Goal: Task Accomplishment & Management: Complete application form

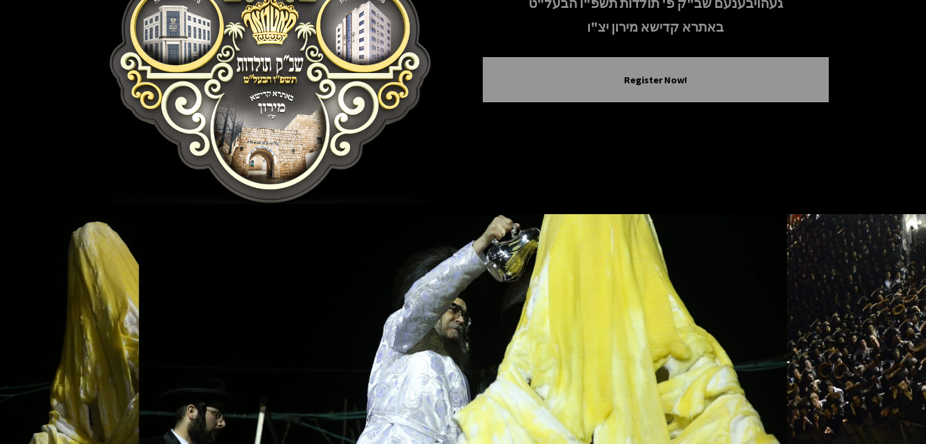
scroll to position [195, 0]
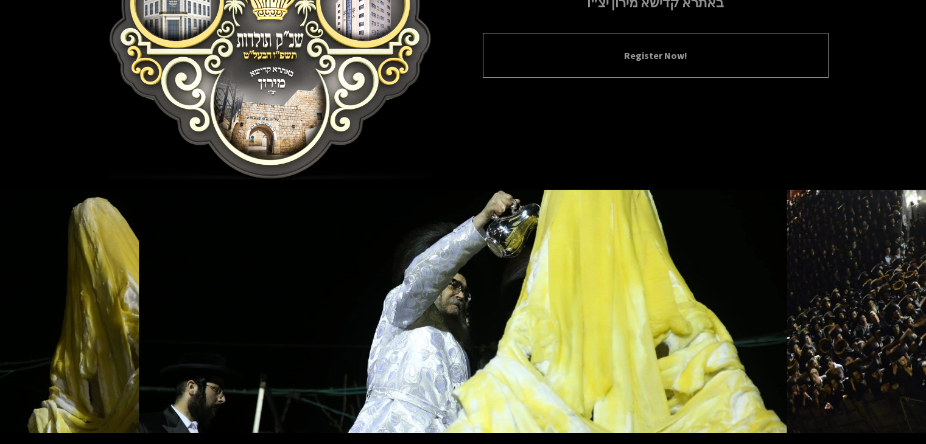
click at [608, 51] on button "Register Now!" at bounding box center [655, 55] width 315 height 15
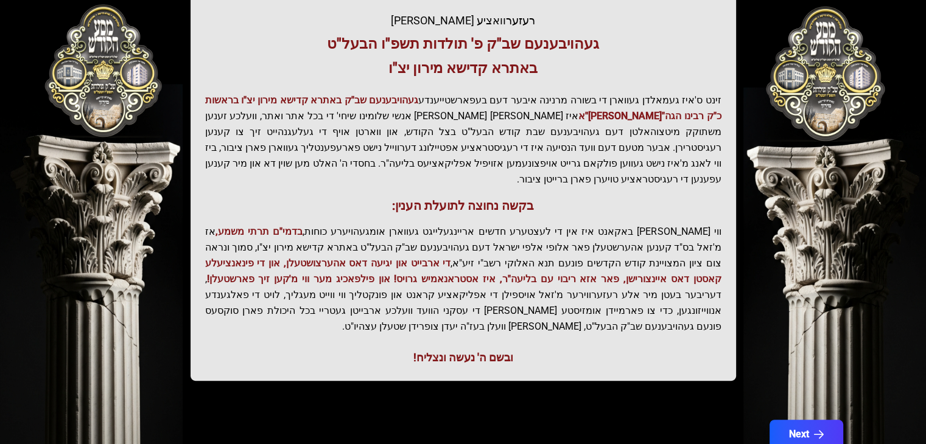
scroll to position [260, 0]
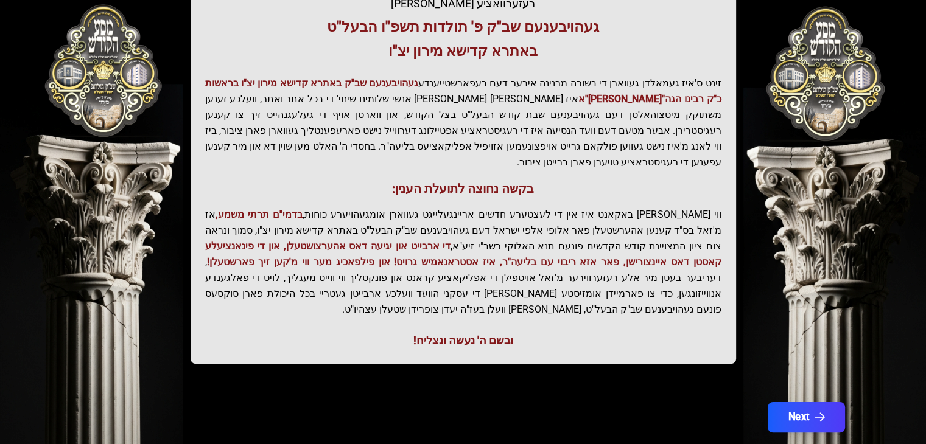
click at [784, 402] on button "Next" at bounding box center [805, 417] width 77 height 30
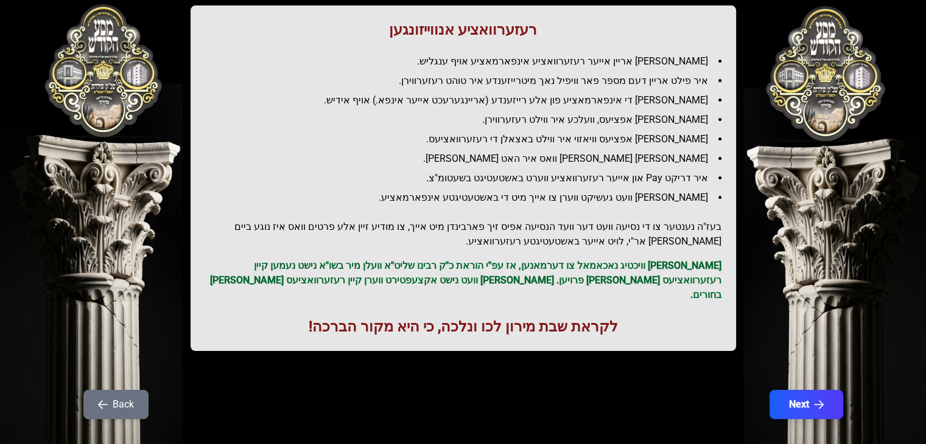
scroll to position [145, 0]
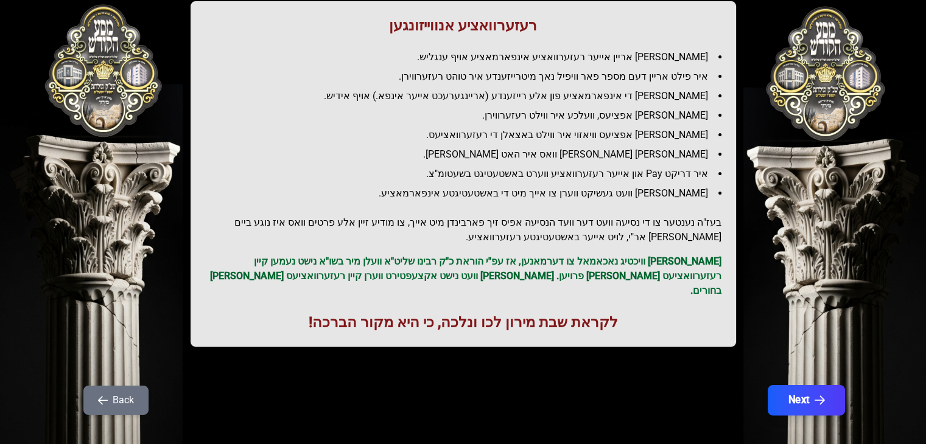
click at [798, 394] on button "Next" at bounding box center [805, 400] width 77 height 30
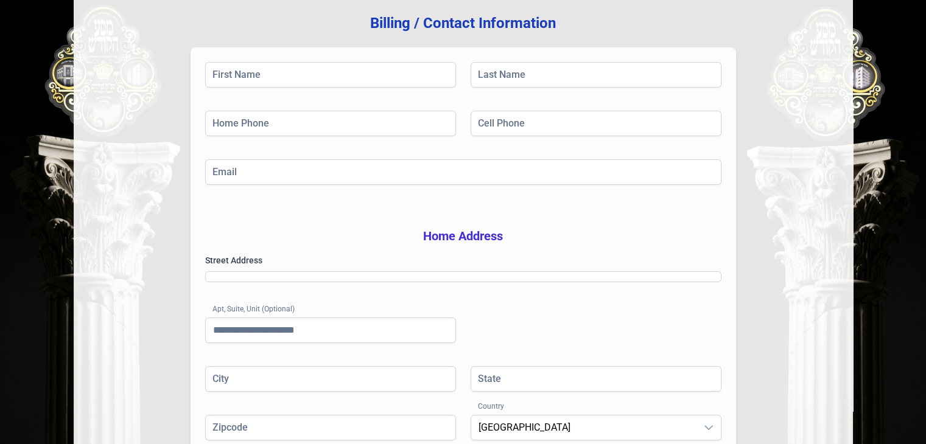
scroll to position [18, 0]
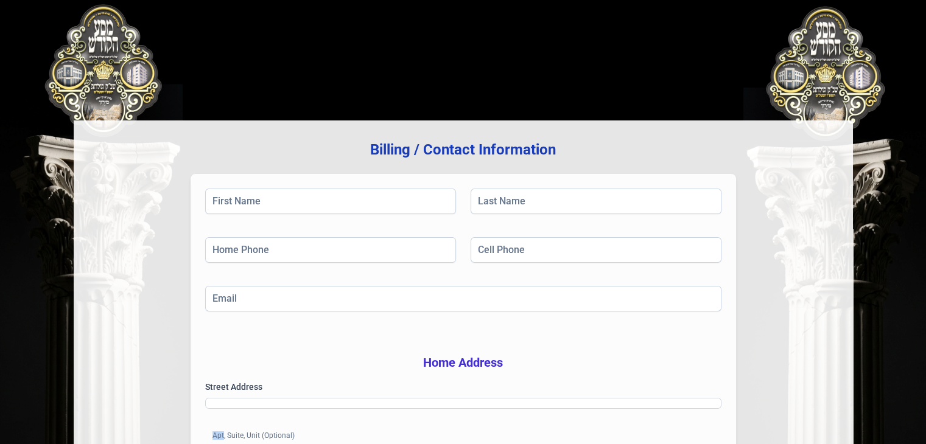
click at [798, 394] on div "Billing / Contact Information First Name Last Name Home Phone Cell Phone Email …" at bounding box center [463, 373] width 779 height 504
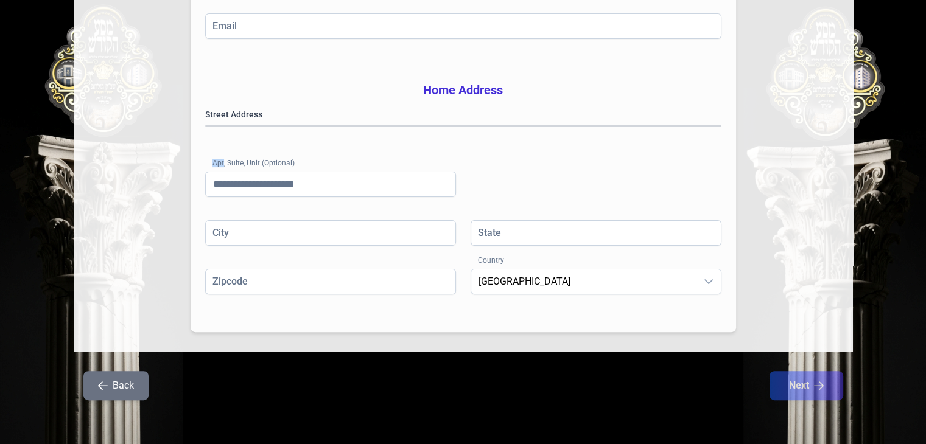
scroll to position [309, 0]
click at [487, 14] on input "Email" at bounding box center [463, 26] width 516 height 26
type input "**********"
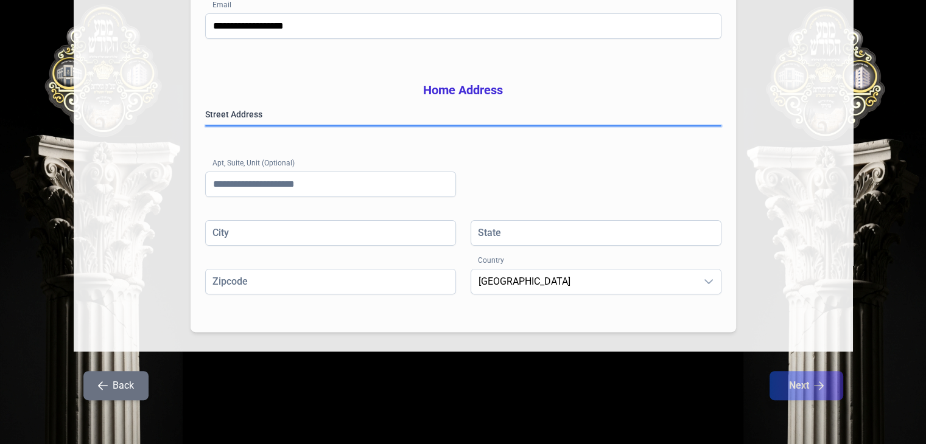
click at [206, 126] on gmp-place-autocomplete at bounding box center [206, 126] width 0 height 0
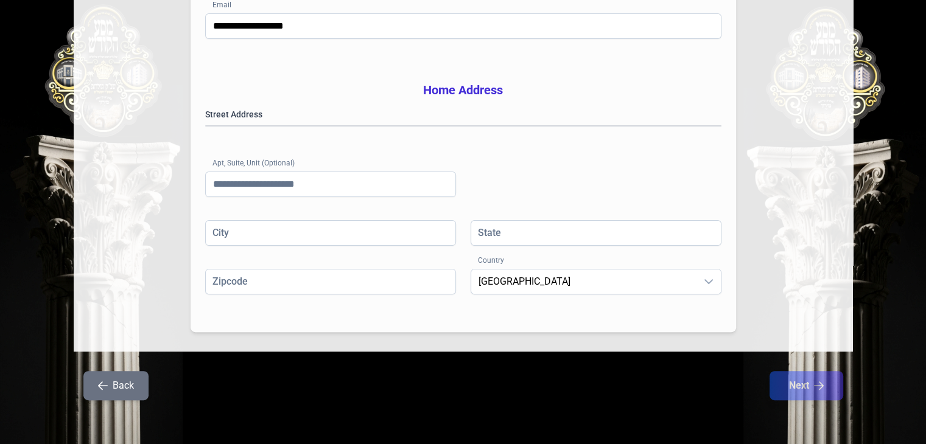
click at [789, 405] on div "Back Next" at bounding box center [463, 393] width 779 height 44
